Goal: Task Accomplishment & Management: Manage account settings

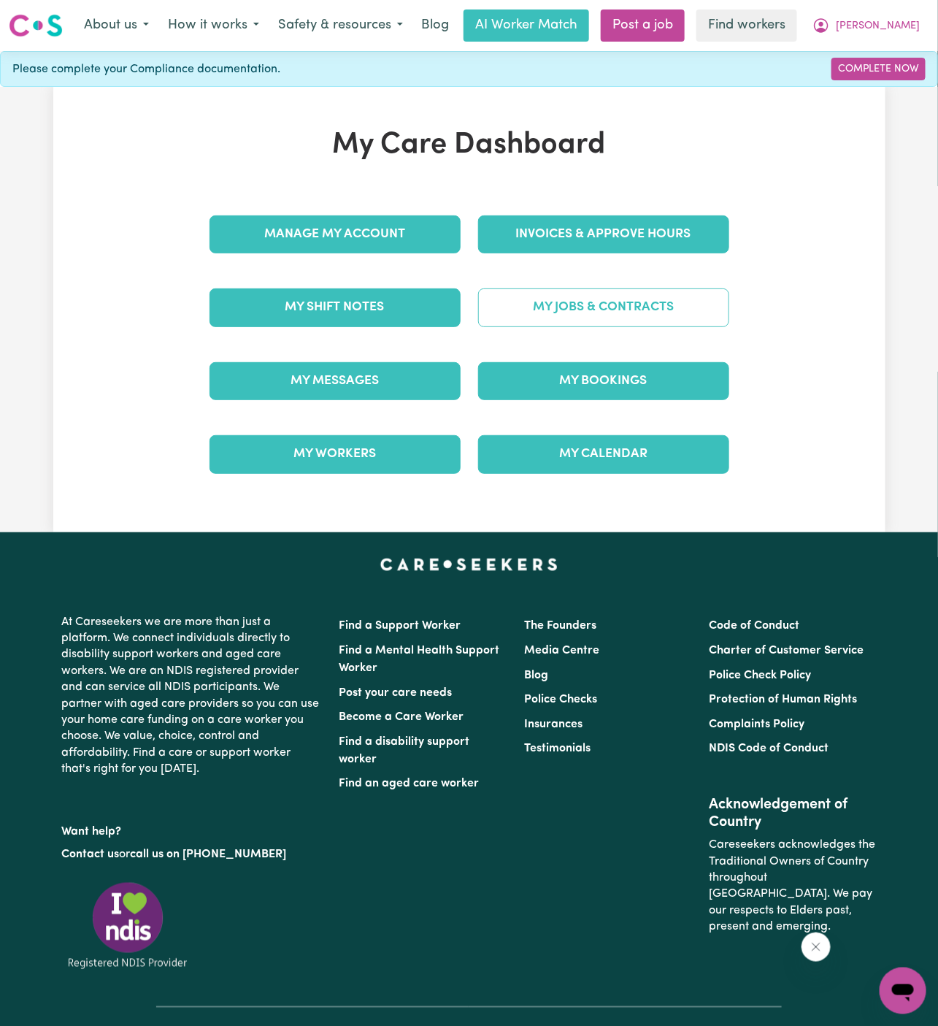
click at [656, 311] on link "My Jobs & Contracts" at bounding box center [603, 307] width 251 height 38
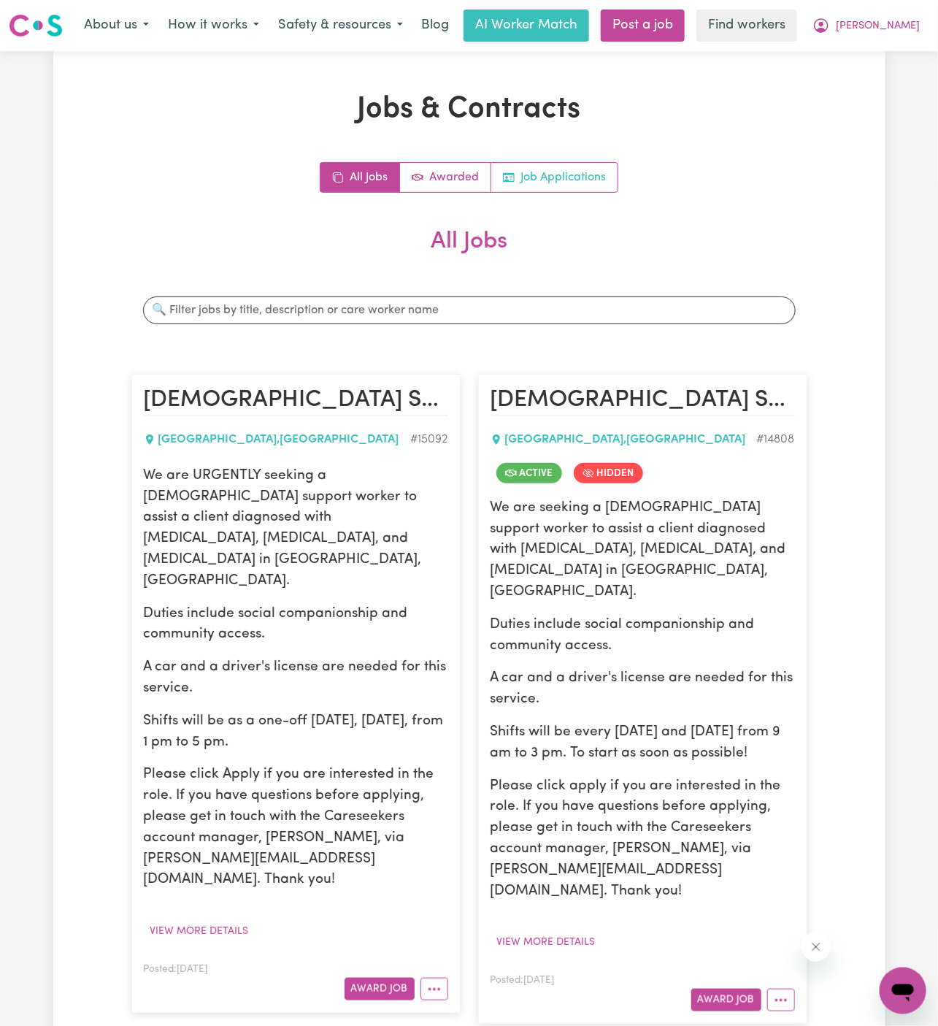
click at [594, 174] on link "Job Applications" at bounding box center [554, 177] width 126 height 29
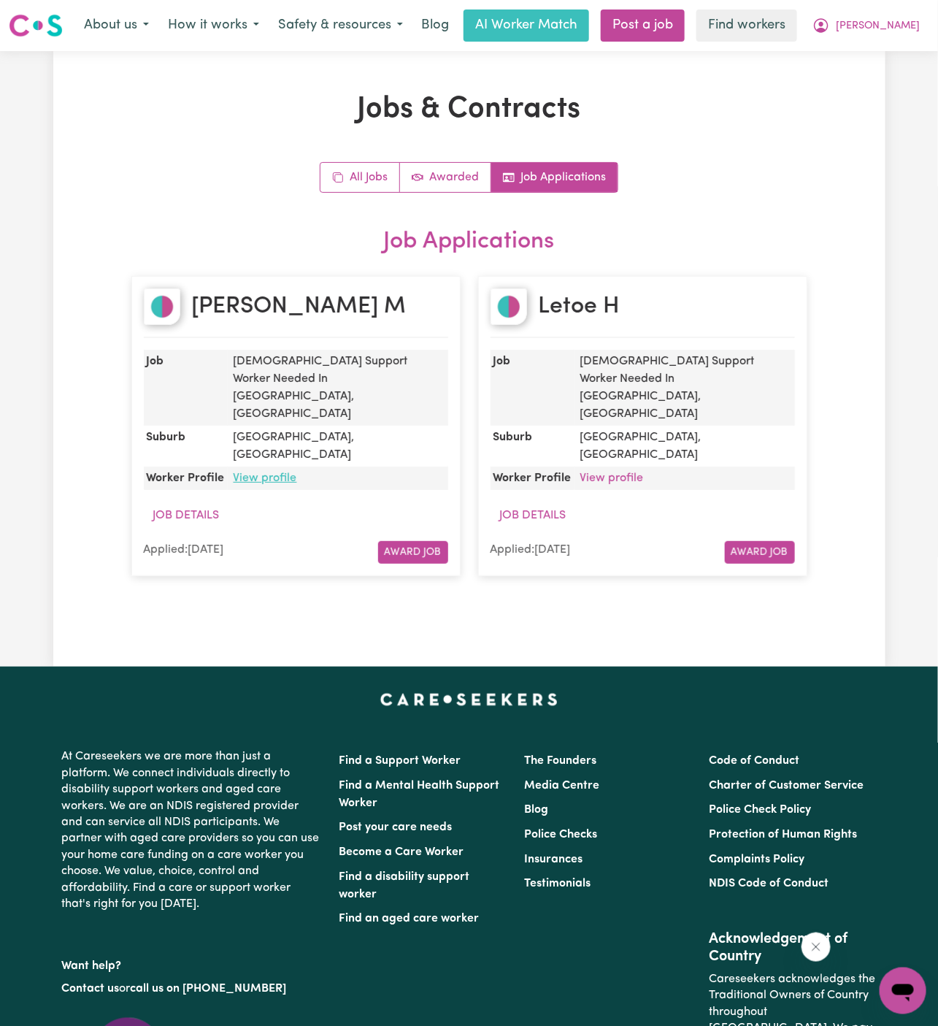
click at [266, 472] on link "View profile" at bounding box center [266, 478] width 64 height 12
click at [919, 30] on span "[PERSON_NAME]" at bounding box center [878, 26] width 84 height 16
click at [885, 74] on link "Logout" at bounding box center [870, 84] width 115 height 28
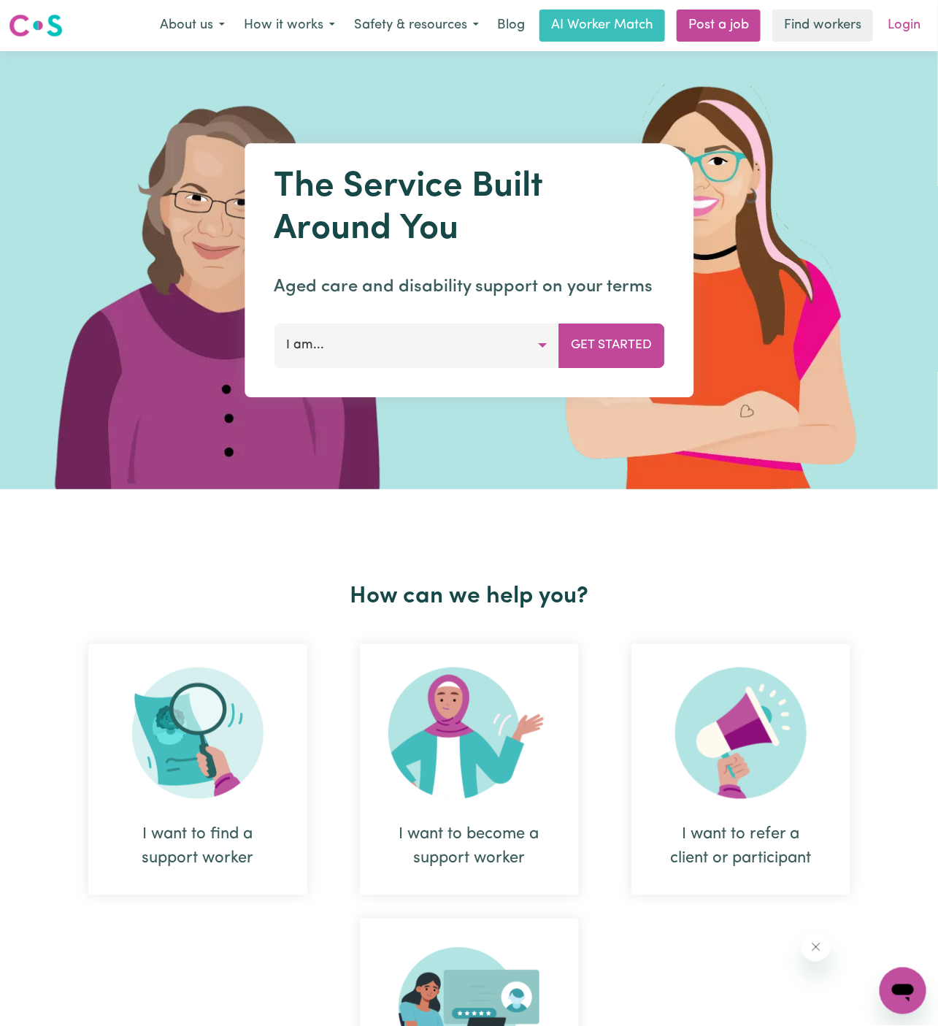
click at [881, 11] on link "Login" at bounding box center [904, 25] width 50 height 32
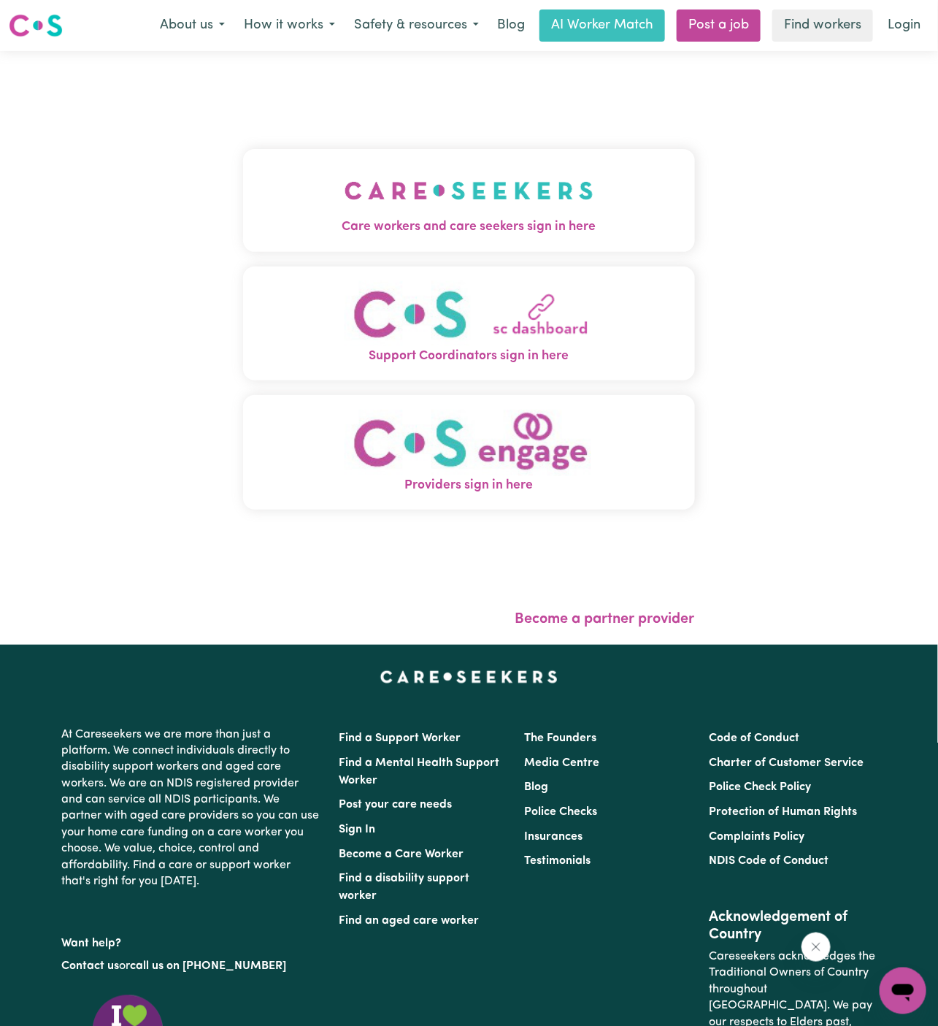
click at [902, 12] on link "Login" at bounding box center [904, 25] width 50 height 32
click at [450, 194] on img "Care workers and care seekers sign in here" at bounding box center [469, 191] width 249 height 54
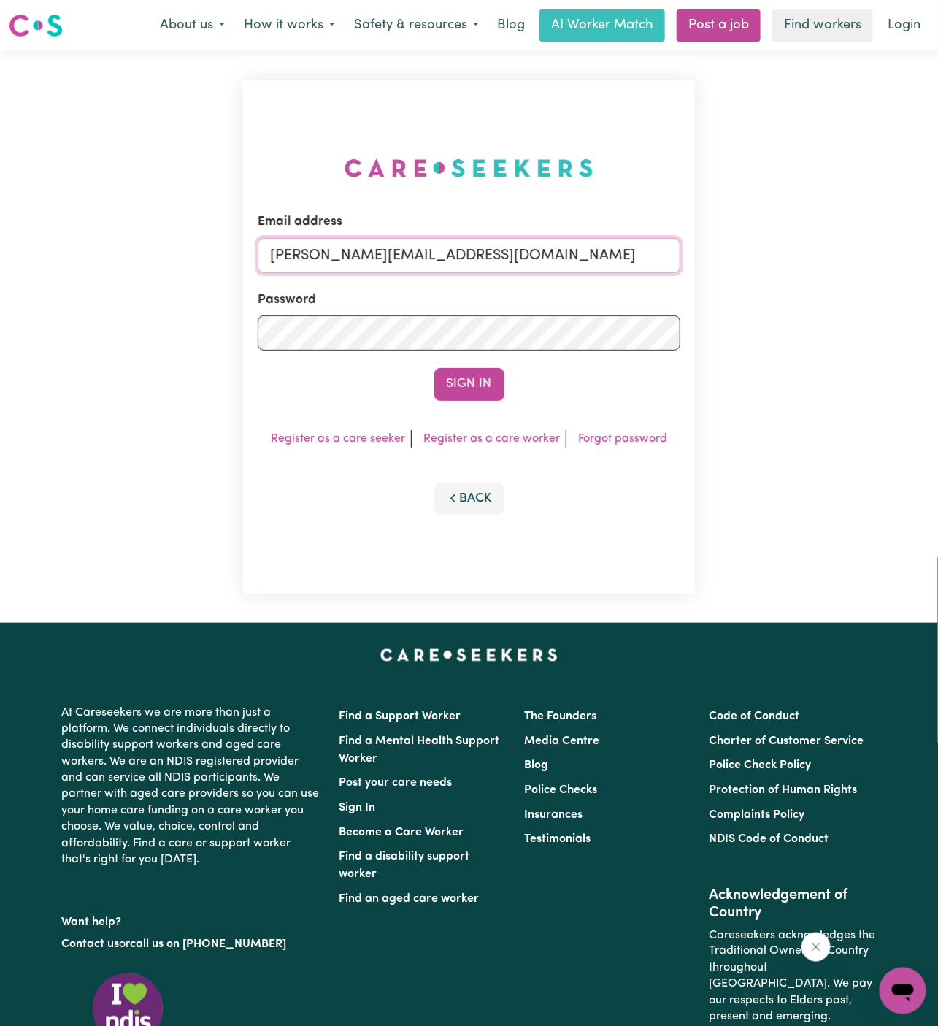
click at [488, 257] on input "dyan@careseekers.com.au" at bounding box center [469, 255] width 423 height 35
drag, startPoint x: 343, startPoint y: 259, endPoint x: 741, endPoint y: 304, distance: 400.5
click at [741, 304] on div "Email address superuser~kayefinleyYS@careseekers.com.au Password Sign In Regist…" at bounding box center [469, 337] width 938 height 572
type input "superuser~connormccoy04@gmail.com"
click at [434, 368] on button "Sign In" at bounding box center [469, 384] width 70 height 32
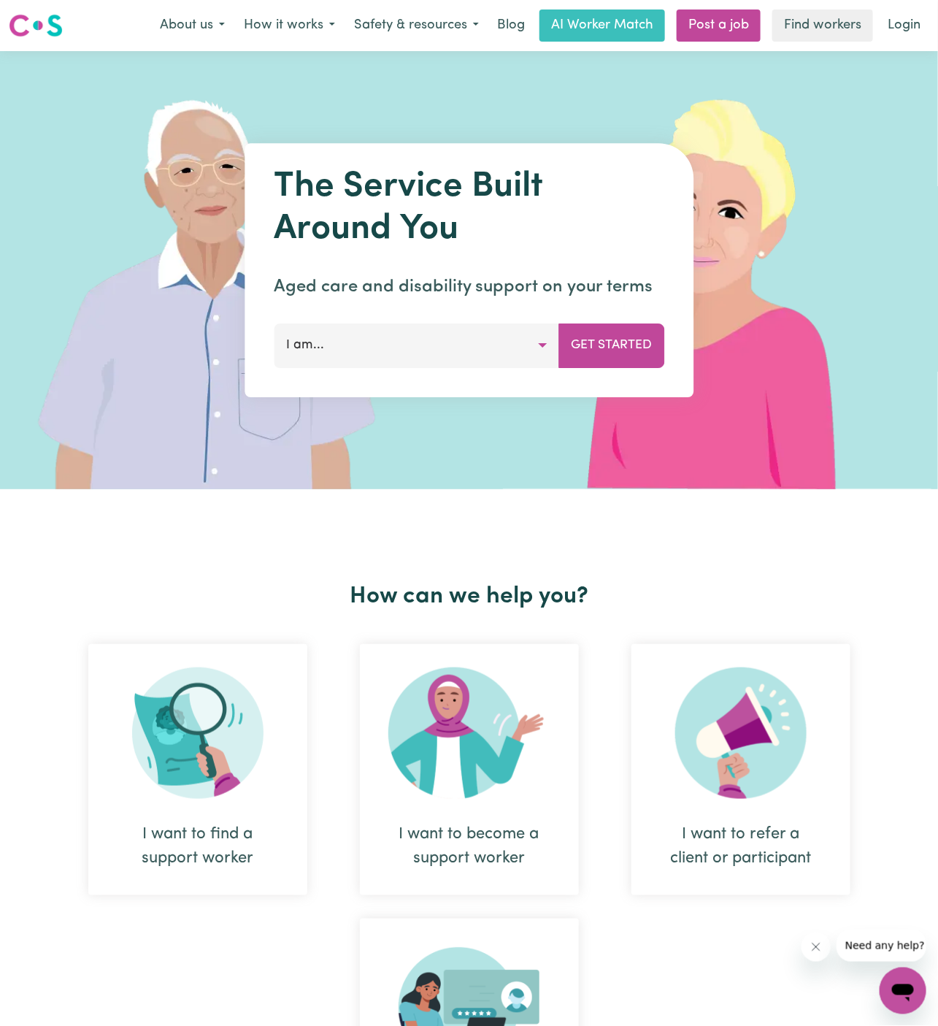
click at [906, 46] on nav "Menu About us How it works Safety & resources Blog AI Worker Match Post a job F…" at bounding box center [469, 25] width 938 height 51
click at [899, 22] on link "Login" at bounding box center [904, 25] width 50 height 32
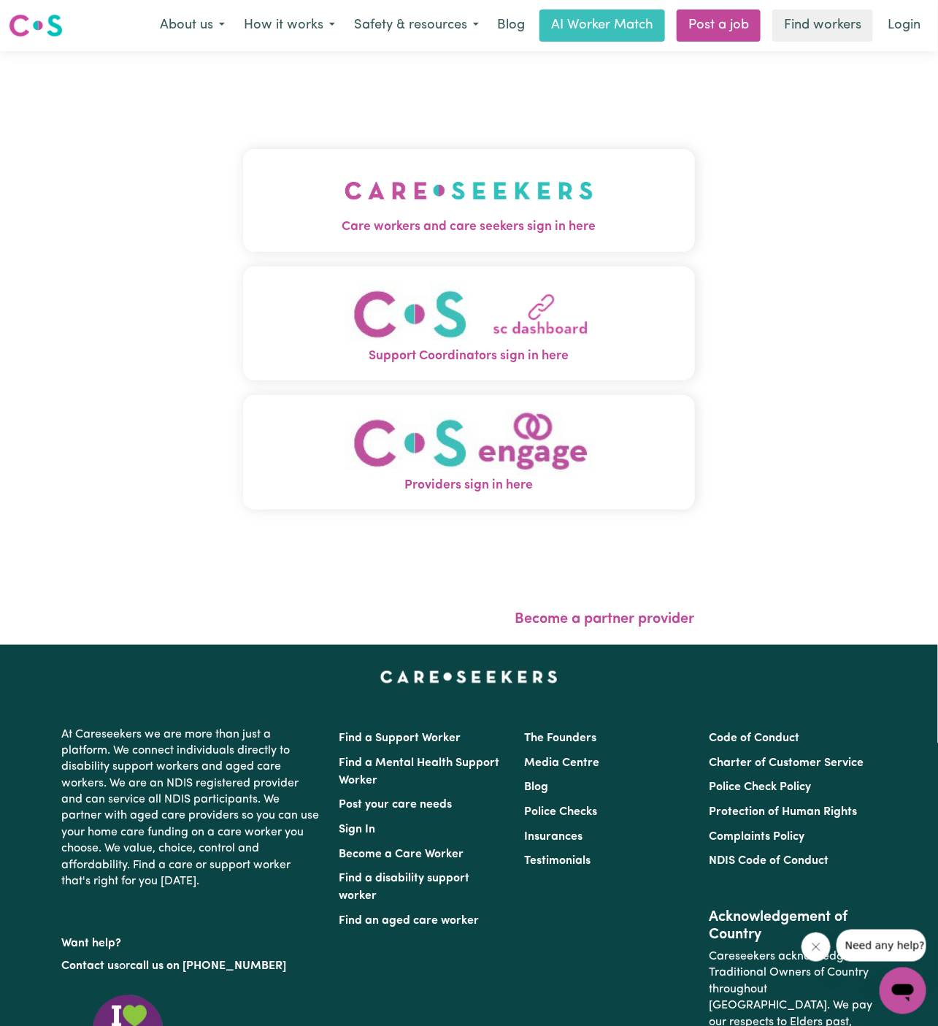
click at [475, 185] on img "Care workers and care seekers sign in here" at bounding box center [469, 191] width 249 height 54
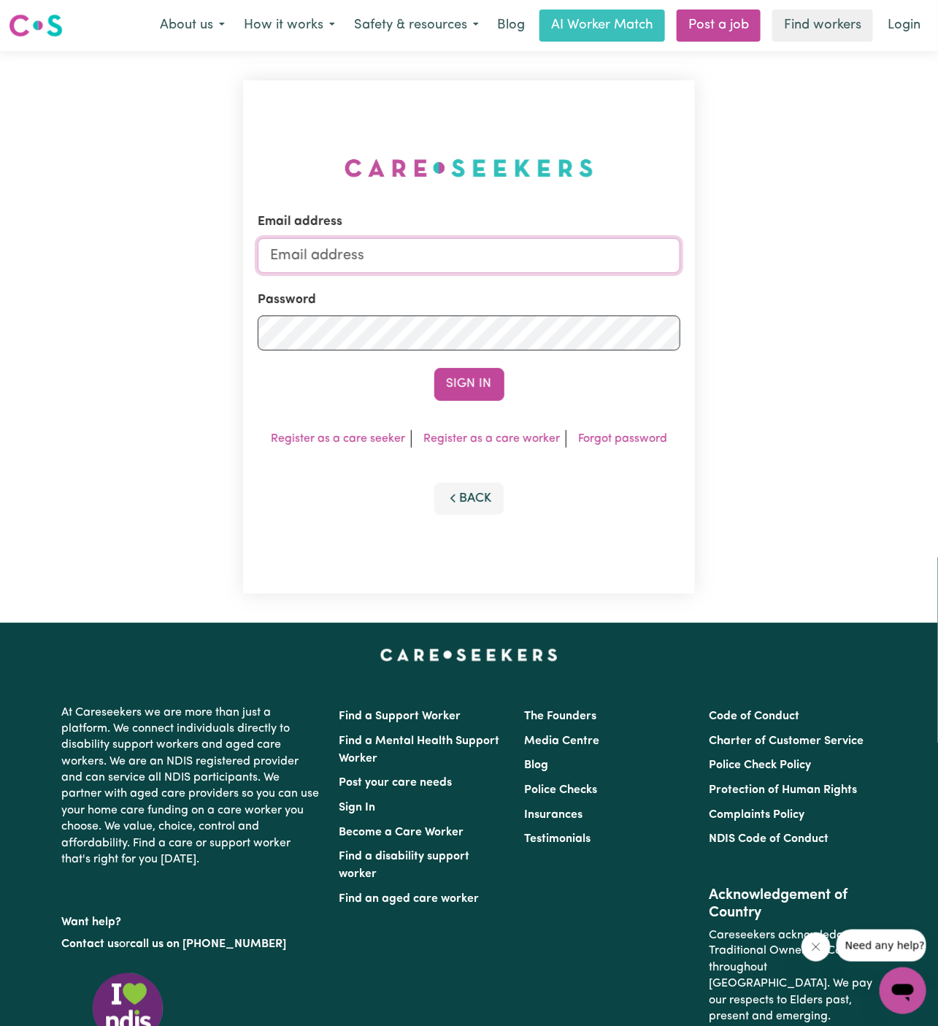
type input "dyan@careseekers.com.au"
click at [484, 385] on button "Sign In" at bounding box center [469, 384] width 70 height 32
